Goal: Task Accomplishment & Management: Manage account settings

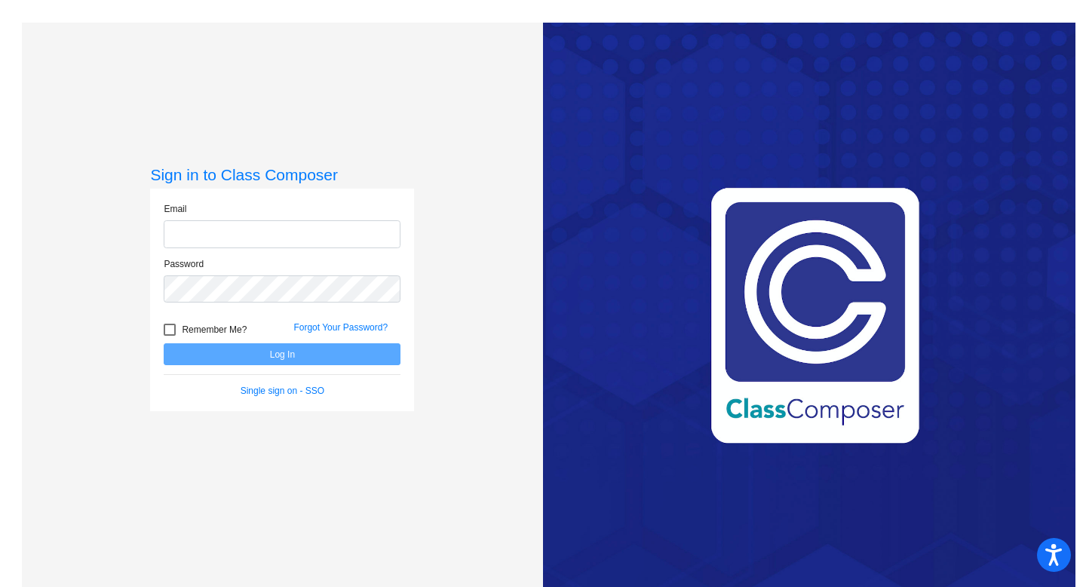
type input "[EMAIL_ADDRESS][DOMAIN_NAME]"
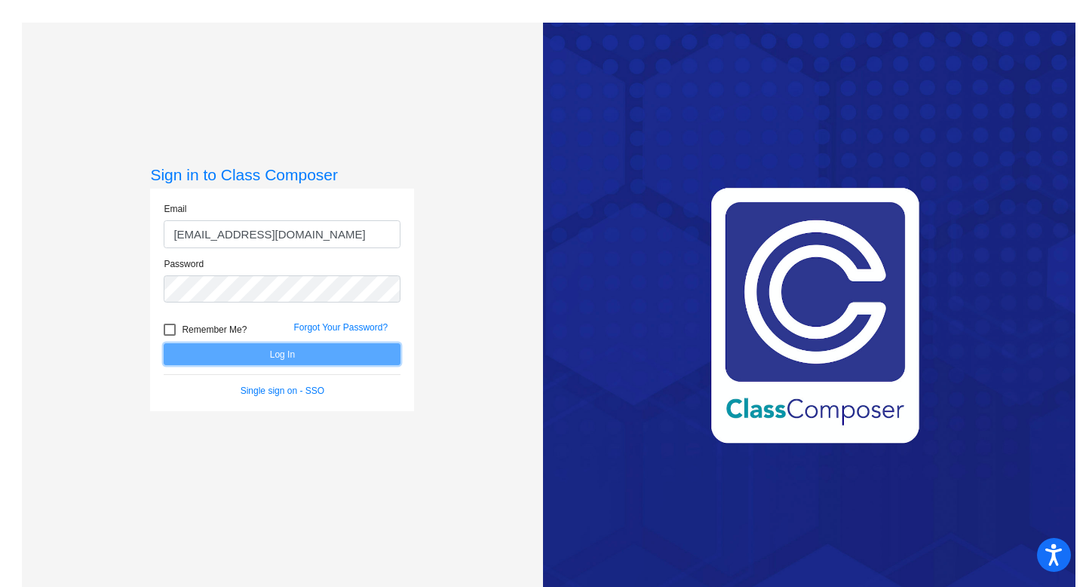
click at [303, 346] on button "Log In" at bounding box center [282, 354] width 237 height 22
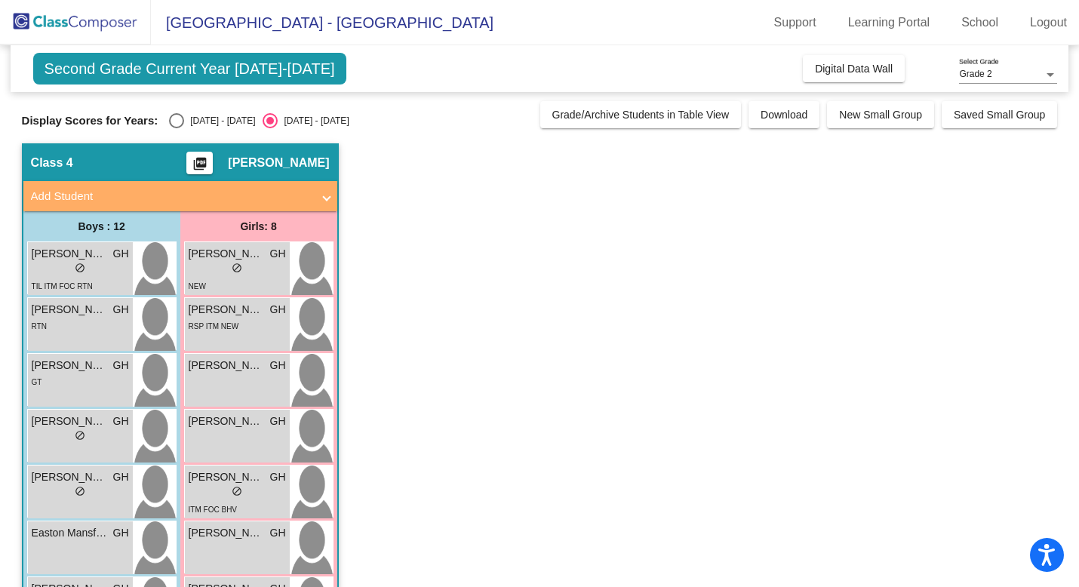
click at [179, 121] on div "Select an option" at bounding box center [176, 120] width 15 height 15
click at [177, 128] on input "[DATE] - [DATE]" at bounding box center [176, 128] width 1 height 1
radio input "true"
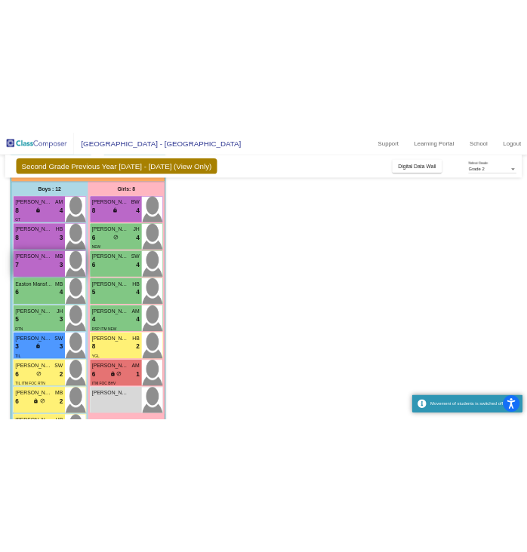
scroll to position [220, 0]
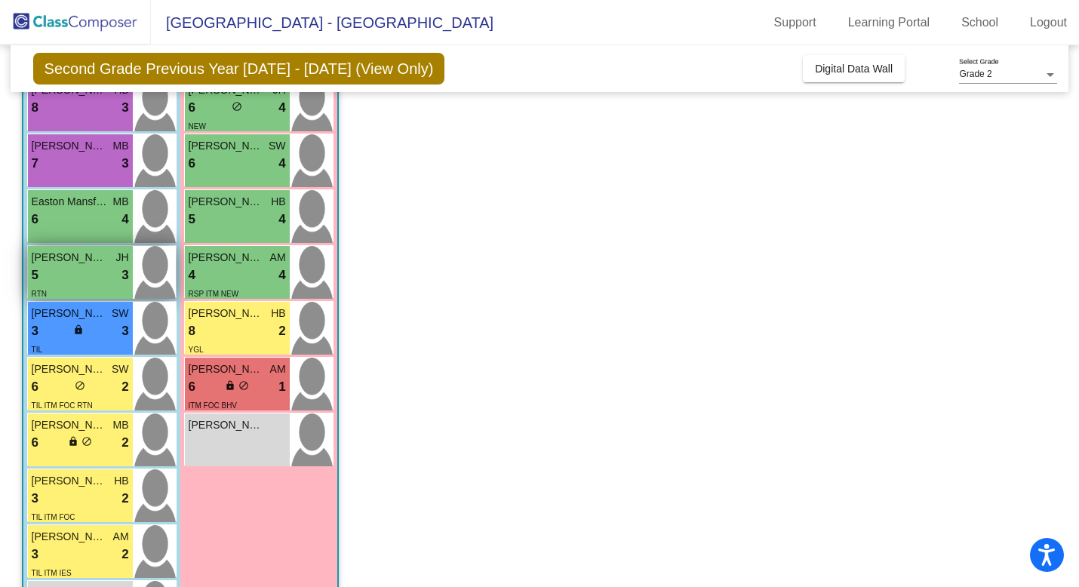
click at [103, 272] on div "5 lock do_not_disturb_alt 3" at bounding box center [80, 276] width 97 height 20
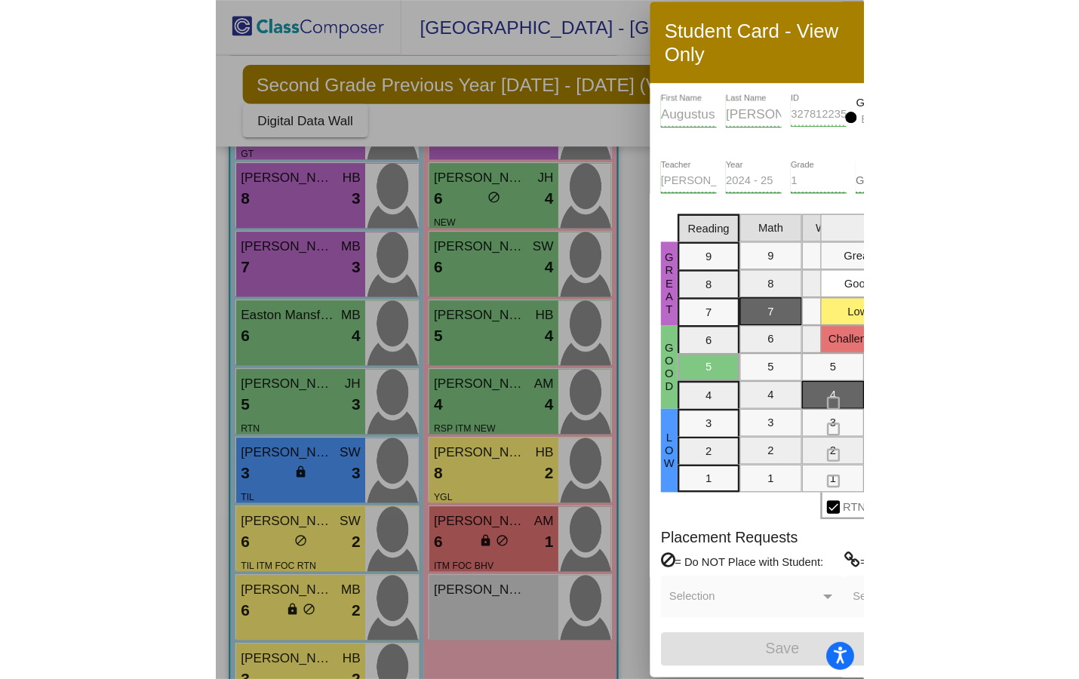
scroll to position [274, 0]
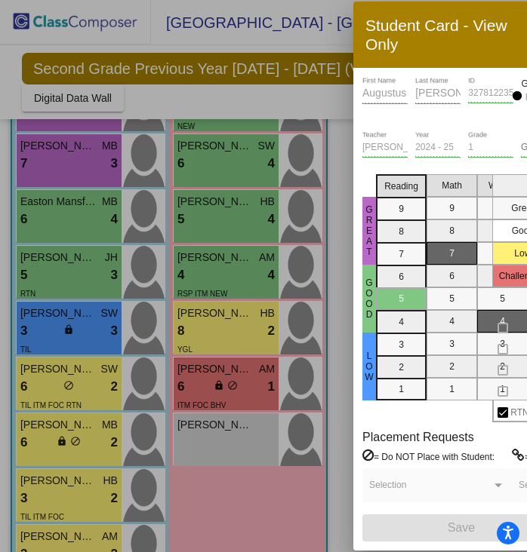
click at [266, 11] on div at bounding box center [263, 276] width 527 height 552
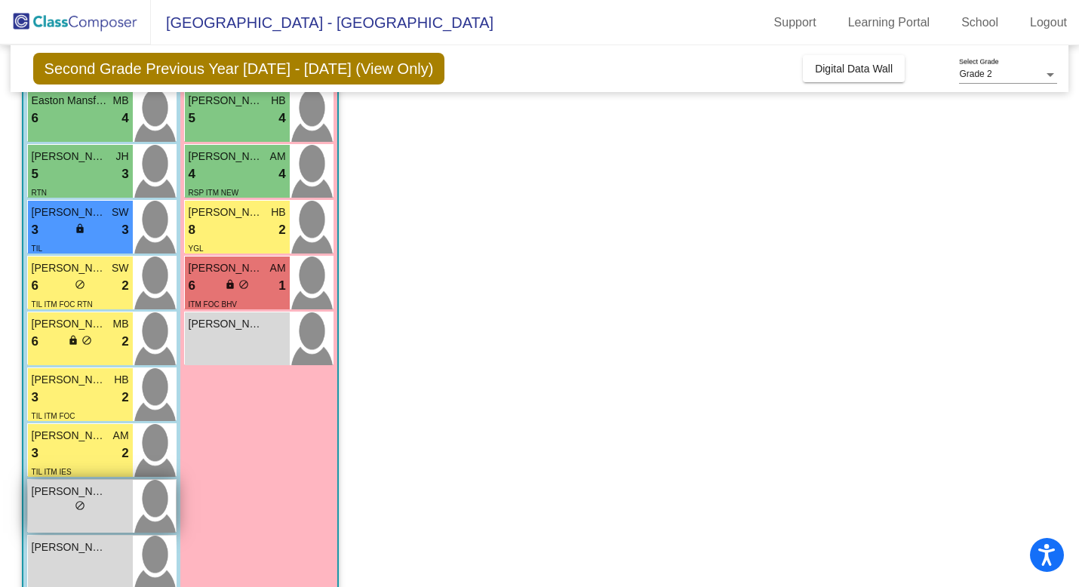
scroll to position [332, 0]
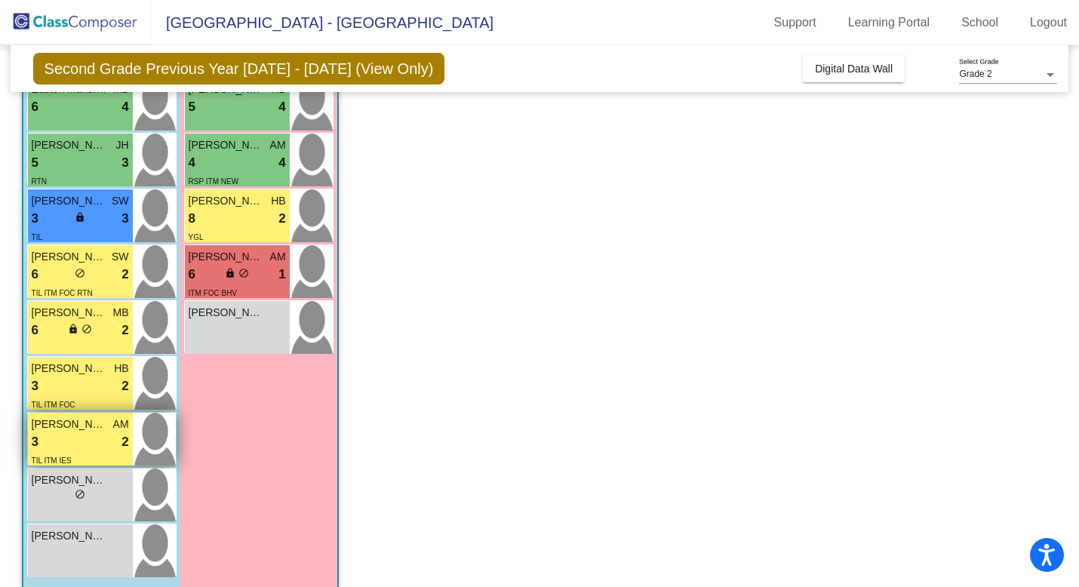
click at [82, 438] on div "3 lock do_not_disturb_alt 2" at bounding box center [80, 442] width 97 height 20
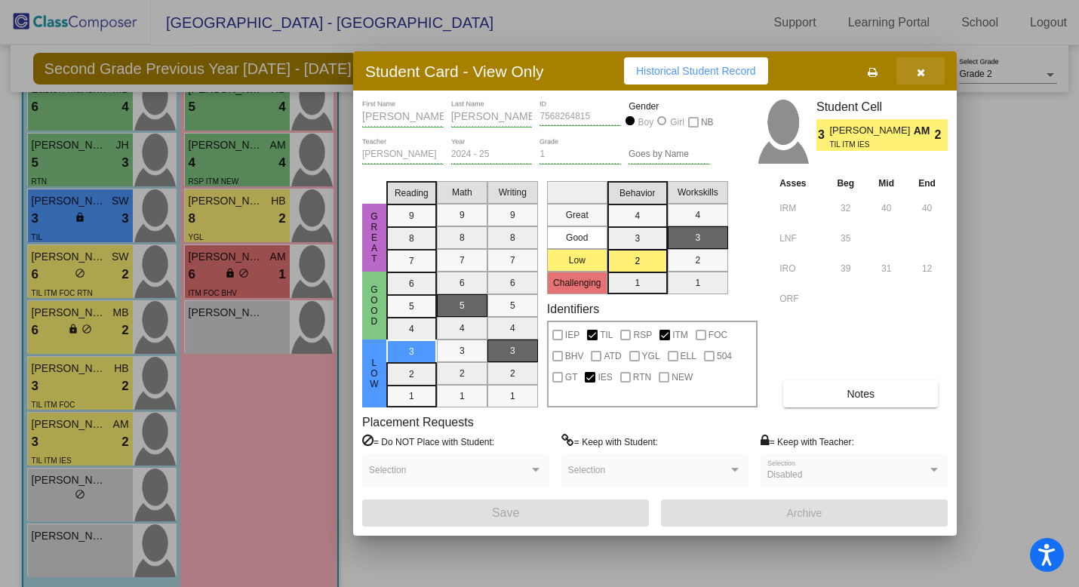
click at [924, 64] on button "button" at bounding box center [920, 70] width 48 height 27
